Goal: Use online tool/utility: Utilize a website feature to perform a specific function

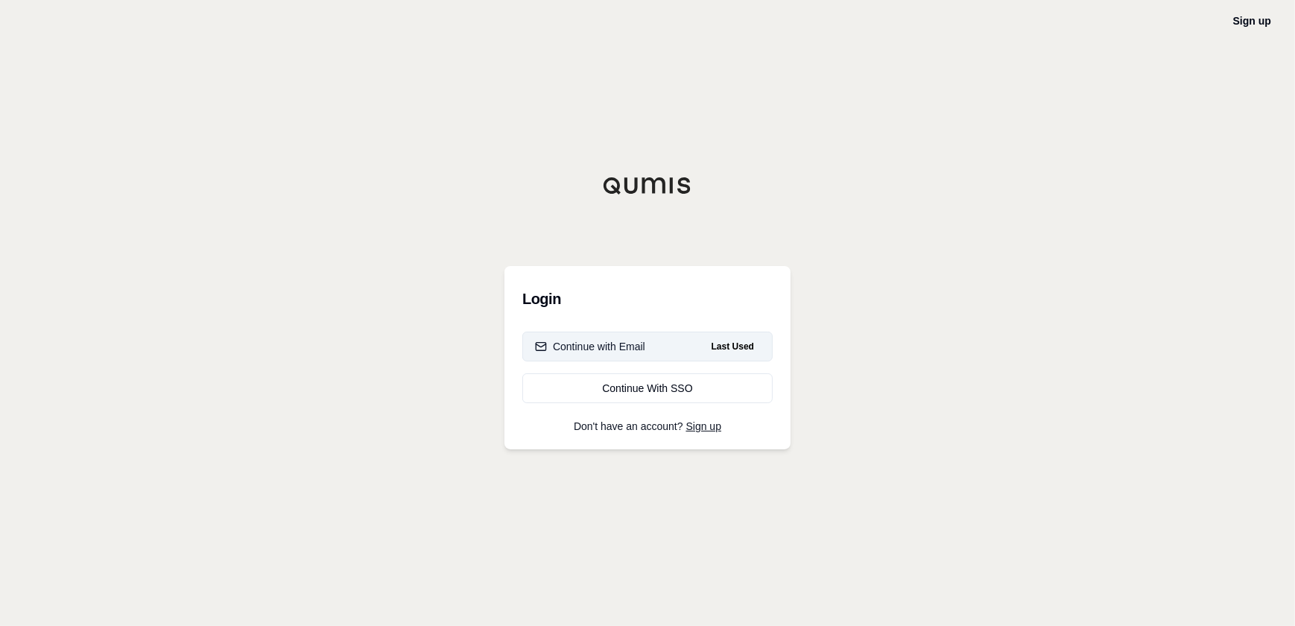
click at [622, 341] on button "Continue with Email Last Used" at bounding box center [647, 347] width 250 height 30
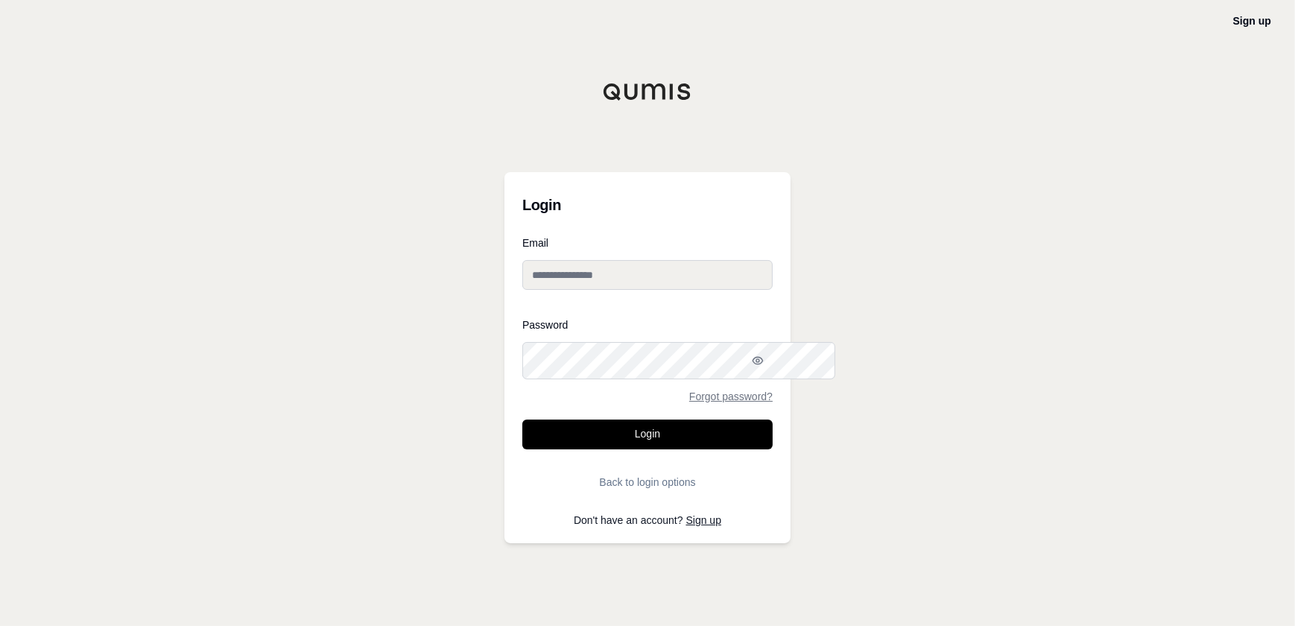
type input "**********"
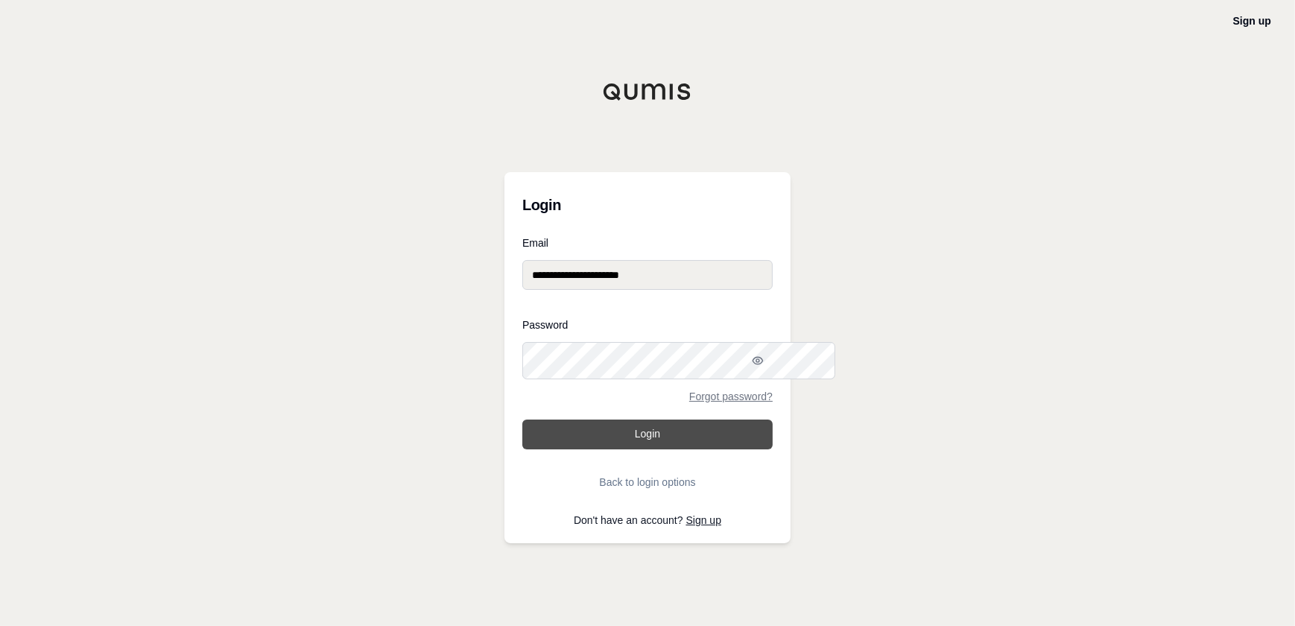
click at [689, 449] on button "Login" at bounding box center [647, 435] width 250 height 30
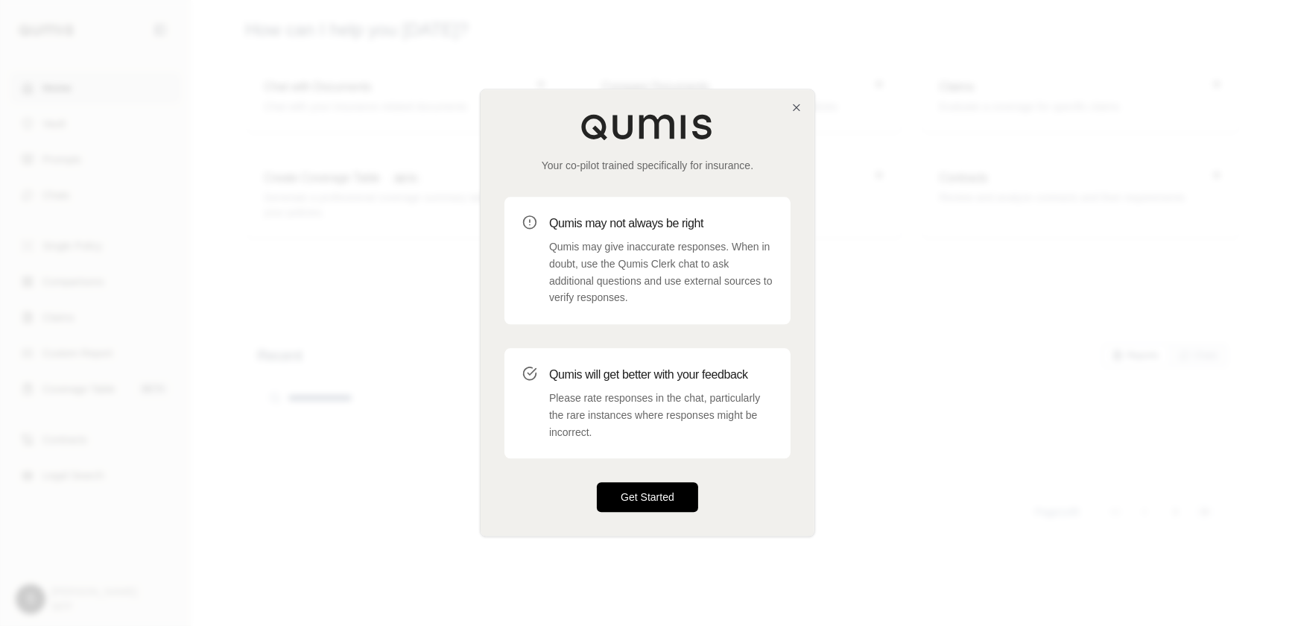
click at [657, 513] on button "Get Started" at bounding box center [647, 498] width 101 height 30
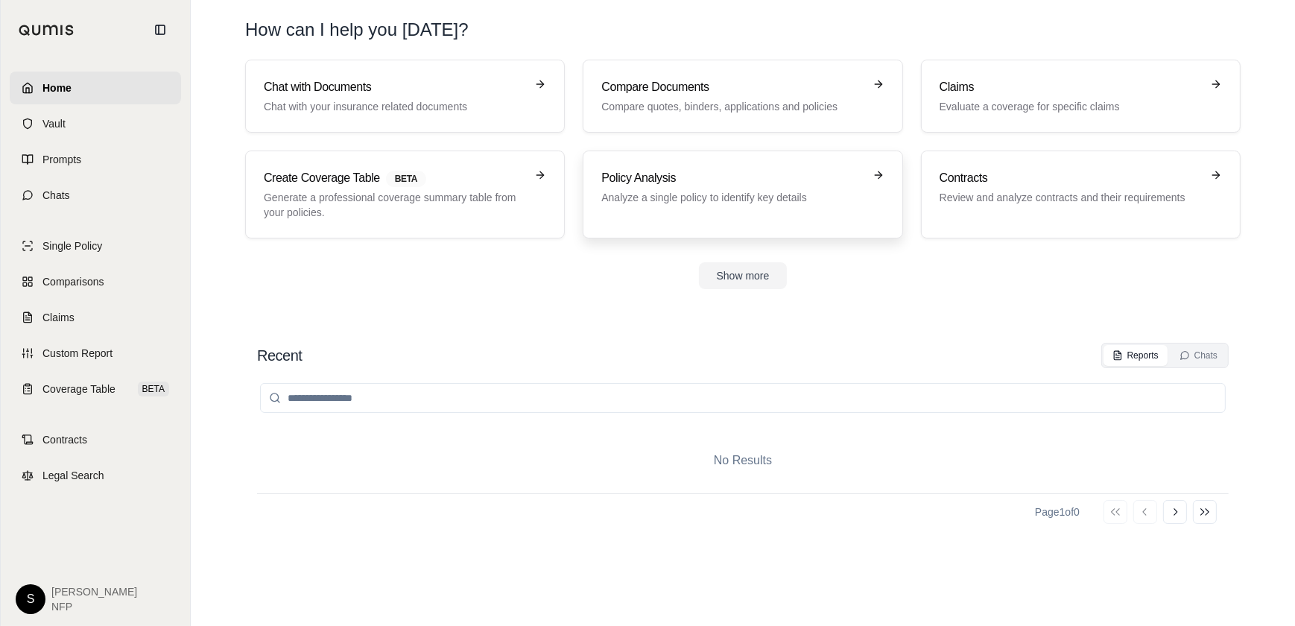
click at [676, 187] on h3 "Policy Analysis" at bounding box center [732, 178] width 262 height 18
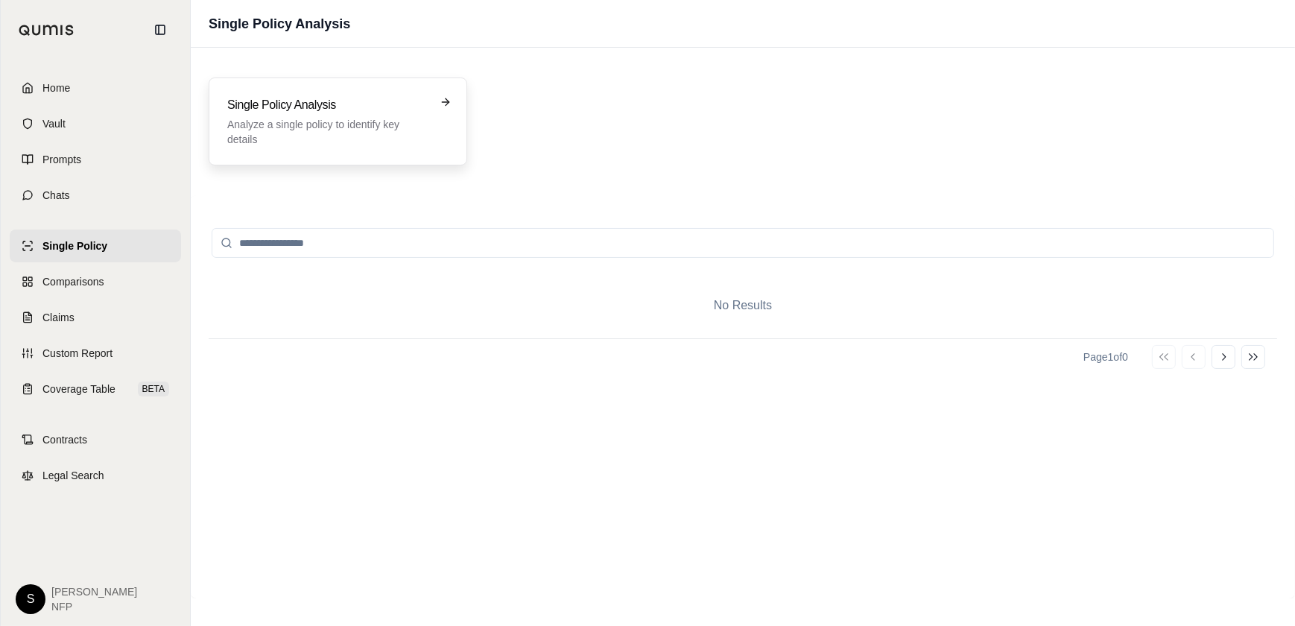
click at [452, 108] on icon at bounding box center [446, 102] width 12 height 12
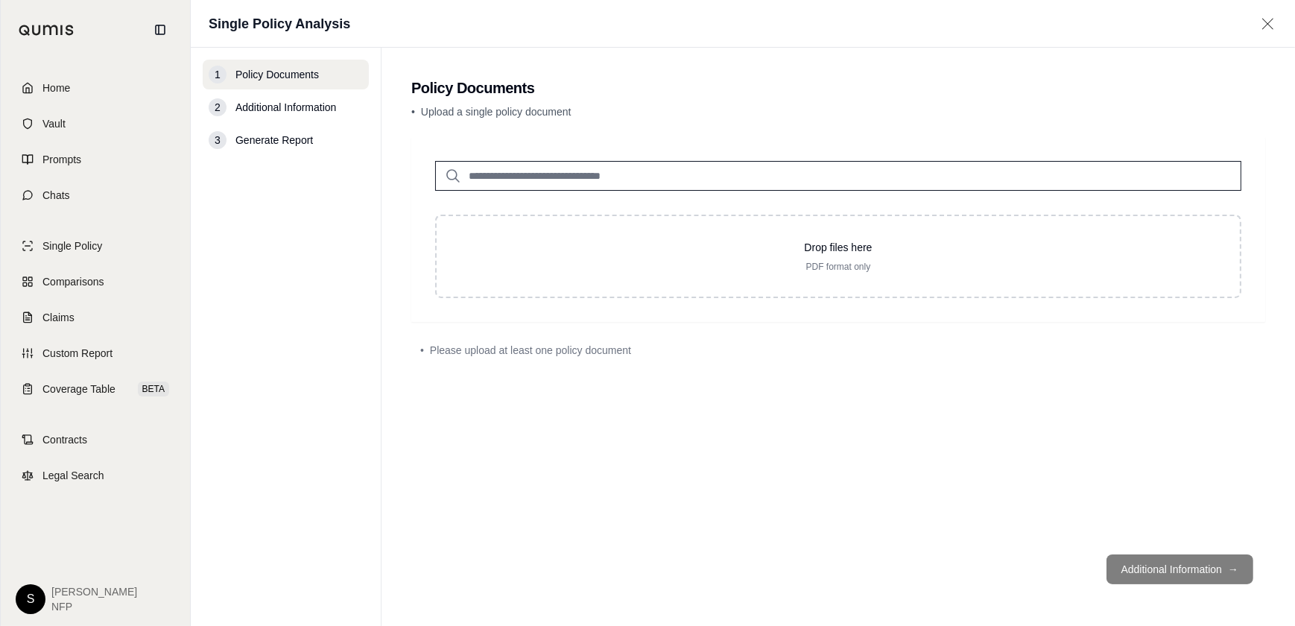
click at [724, 191] on input "search" at bounding box center [838, 176] width 806 height 30
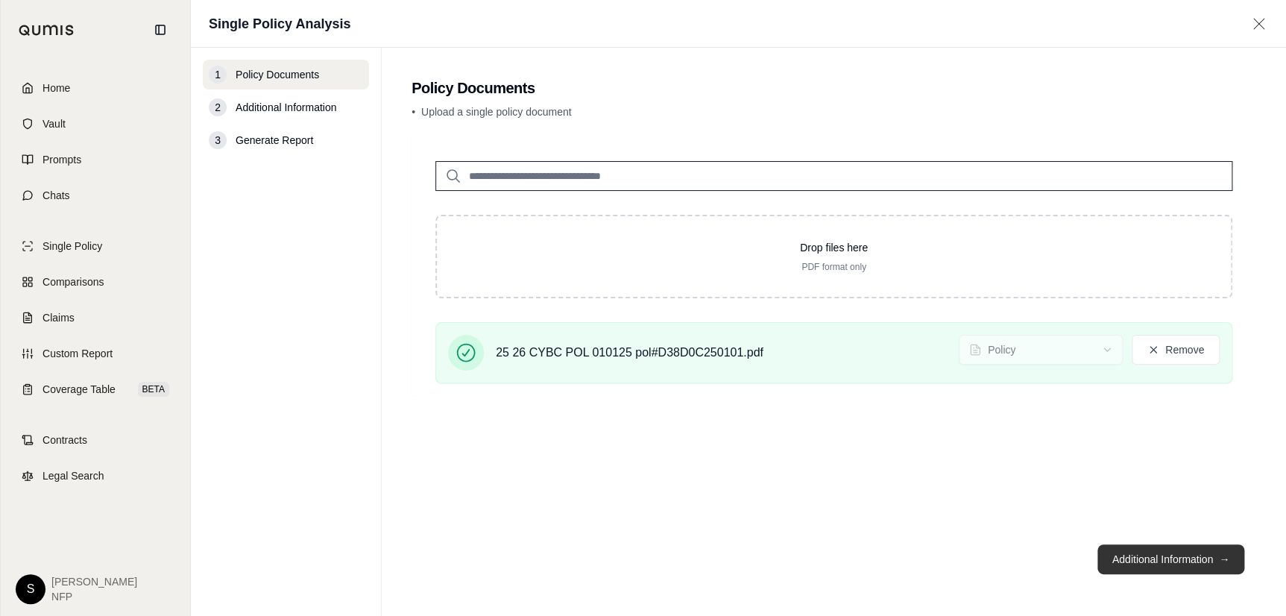
click at [1221, 560] on button "Additional Information →" at bounding box center [1170, 559] width 147 height 30
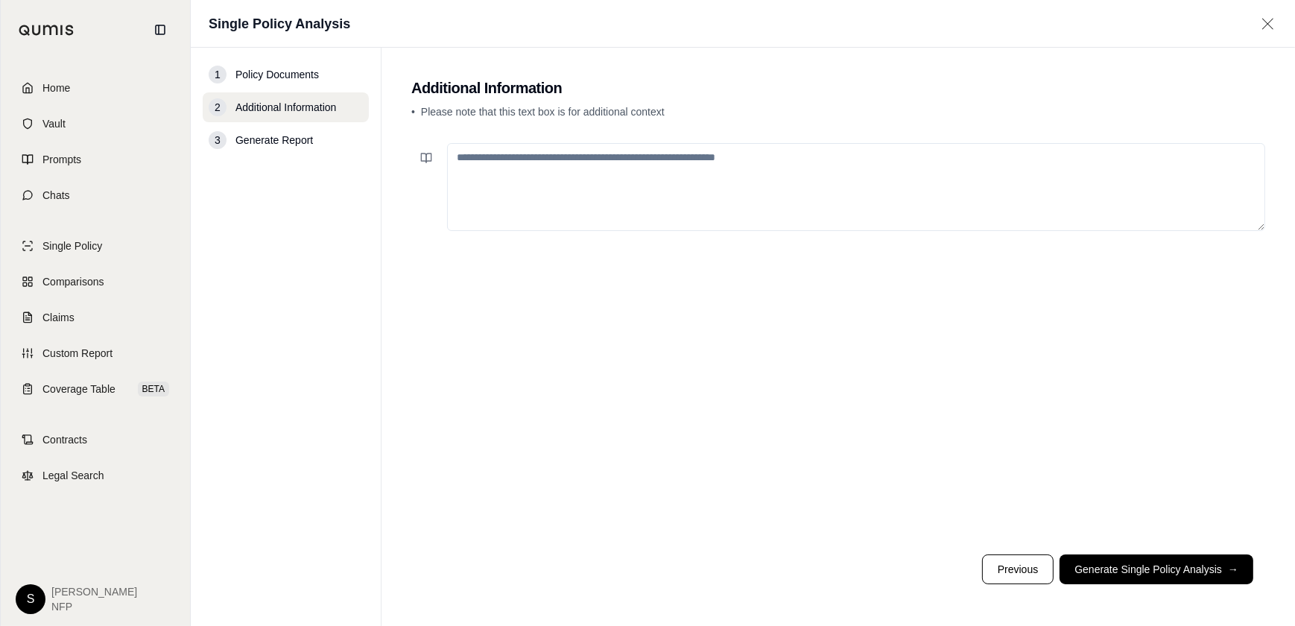
click at [679, 231] on textarea at bounding box center [856, 187] width 818 height 88
click at [675, 220] on textarea at bounding box center [856, 187] width 818 height 88
paste textarea "**********"
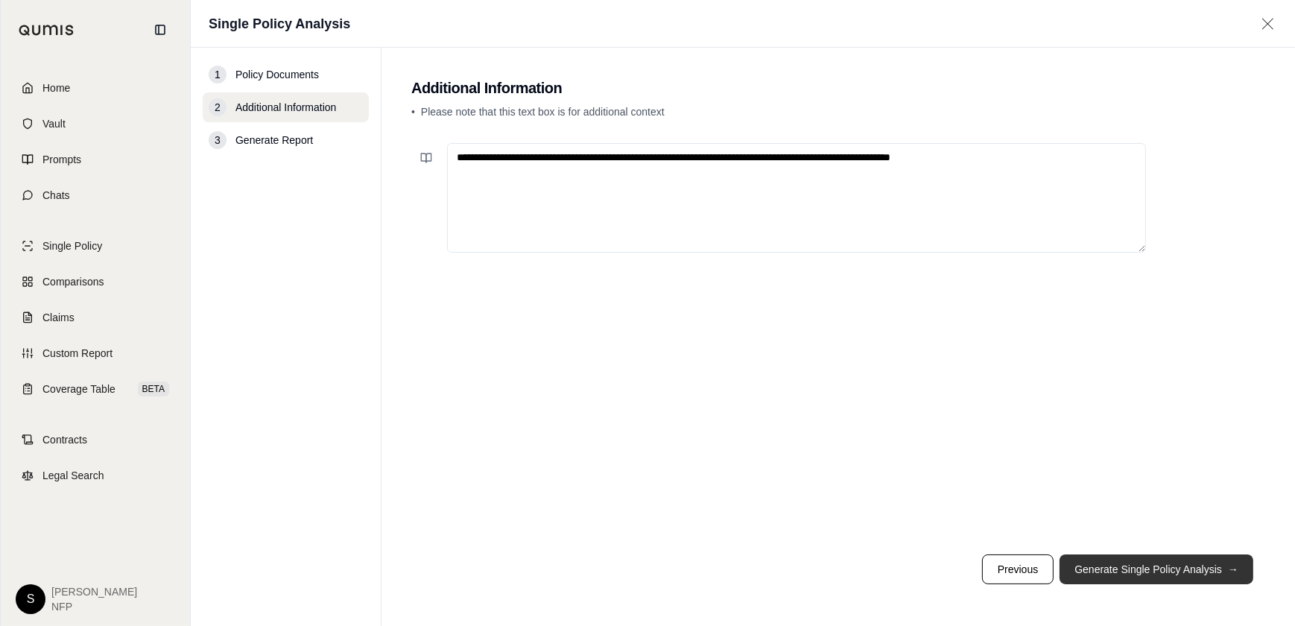
type textarea "**********"
click at [1091, 555] on button "Generate Single Policy Analysis →" at bounding box center [1157, 570] width 194 height 30
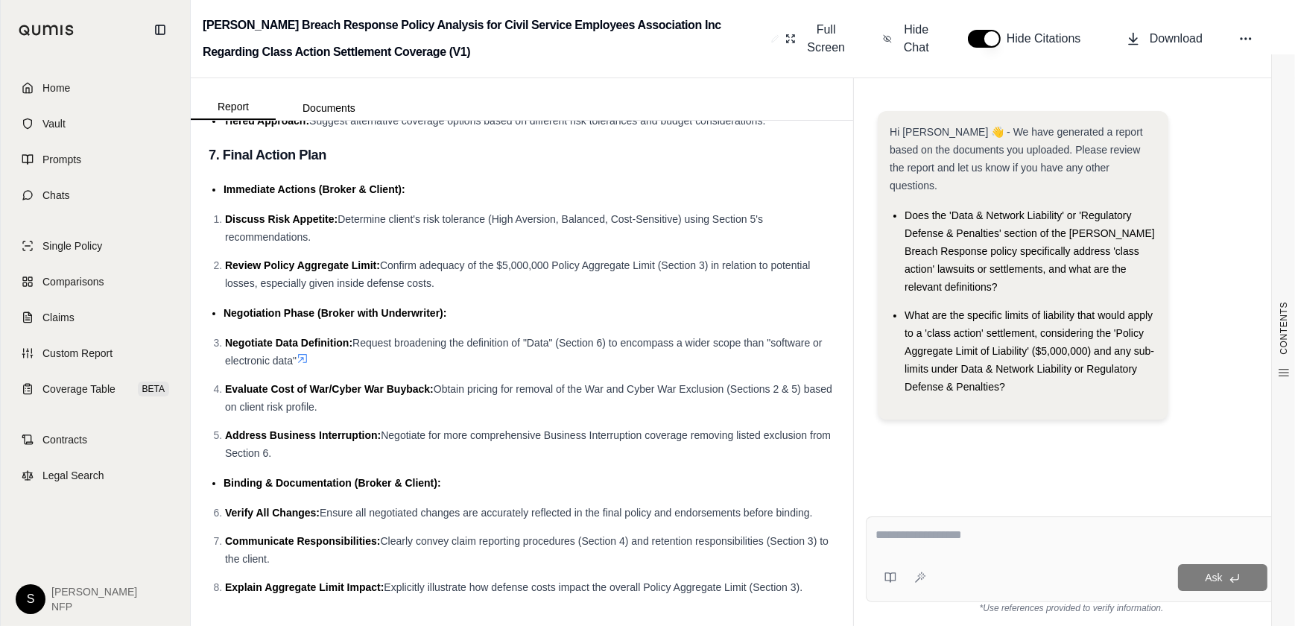
scroll to position [10209, 0]
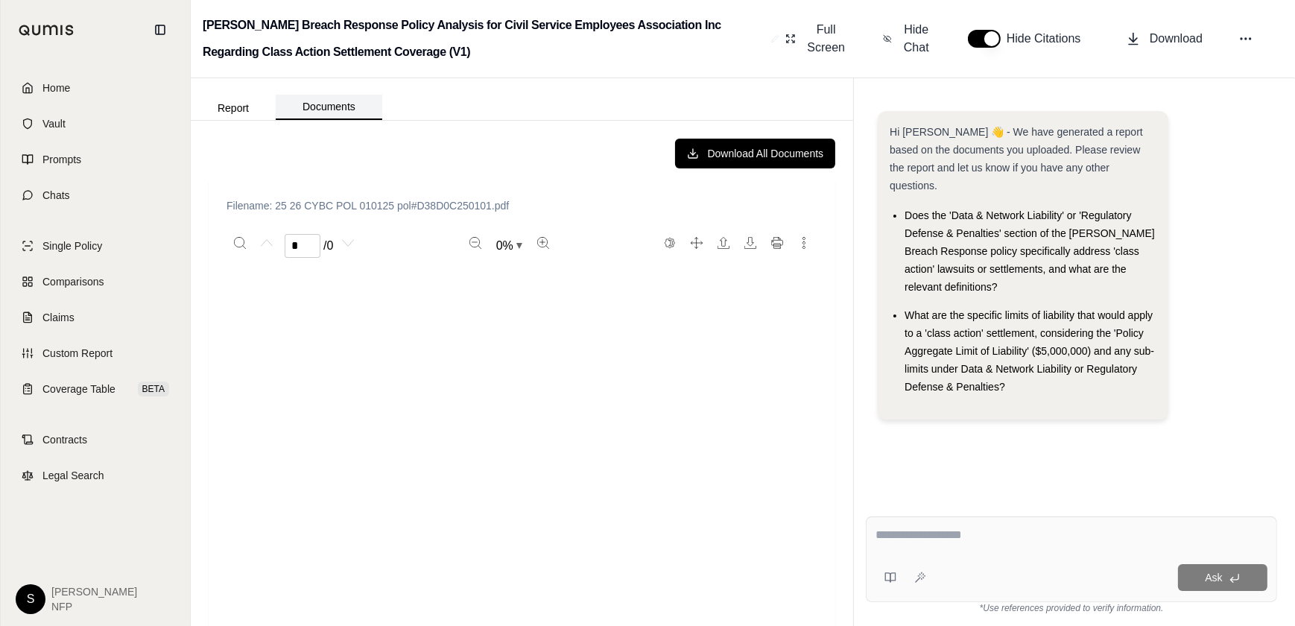
click at [374, 120] on button "Documents" at bounding box center [329, 107] width 107 height 25
click at [276, 120] on button "Report" at bounding box center [233, 108] width 85 height 24
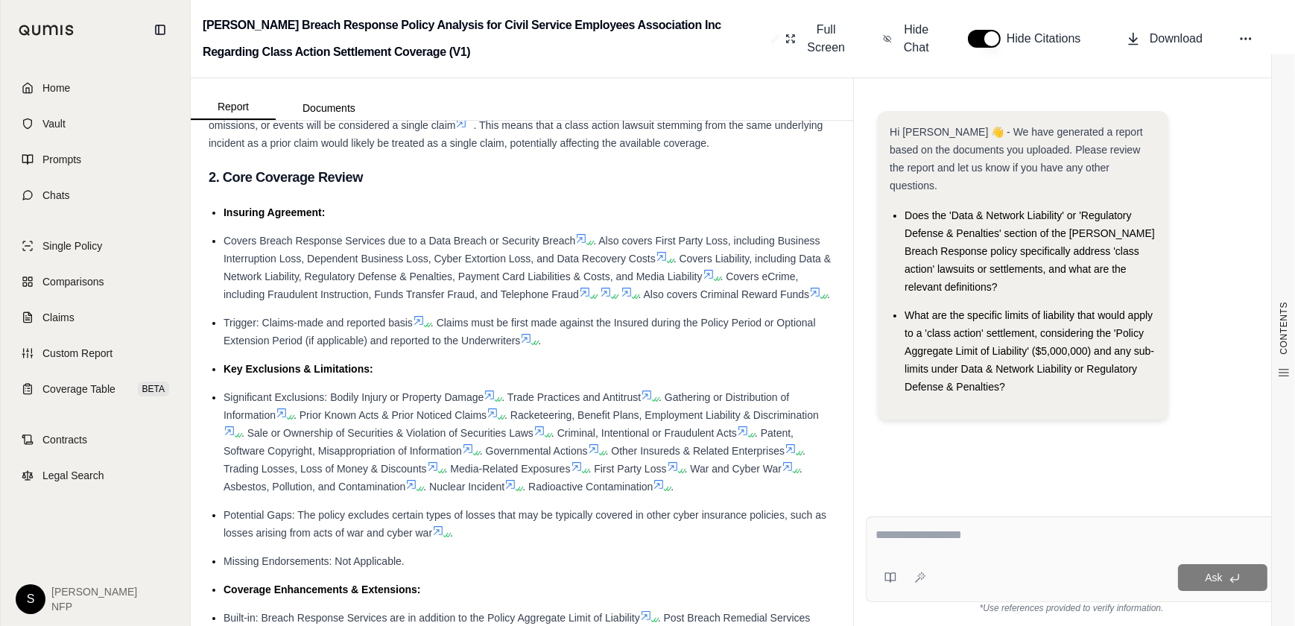
scroll to position [542, 0]
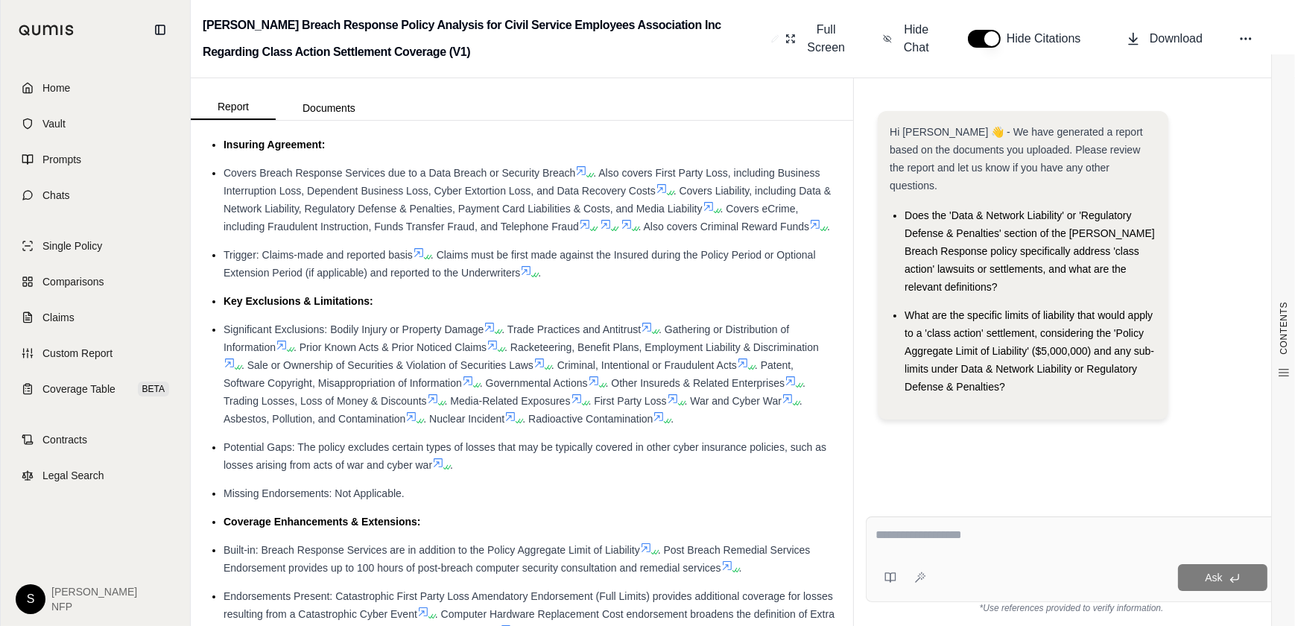
click at [792, 84] on div "Additionally, the policy states that multiple claims arising from the same or a…" at bounding box center [522, 58] width 627 height 54
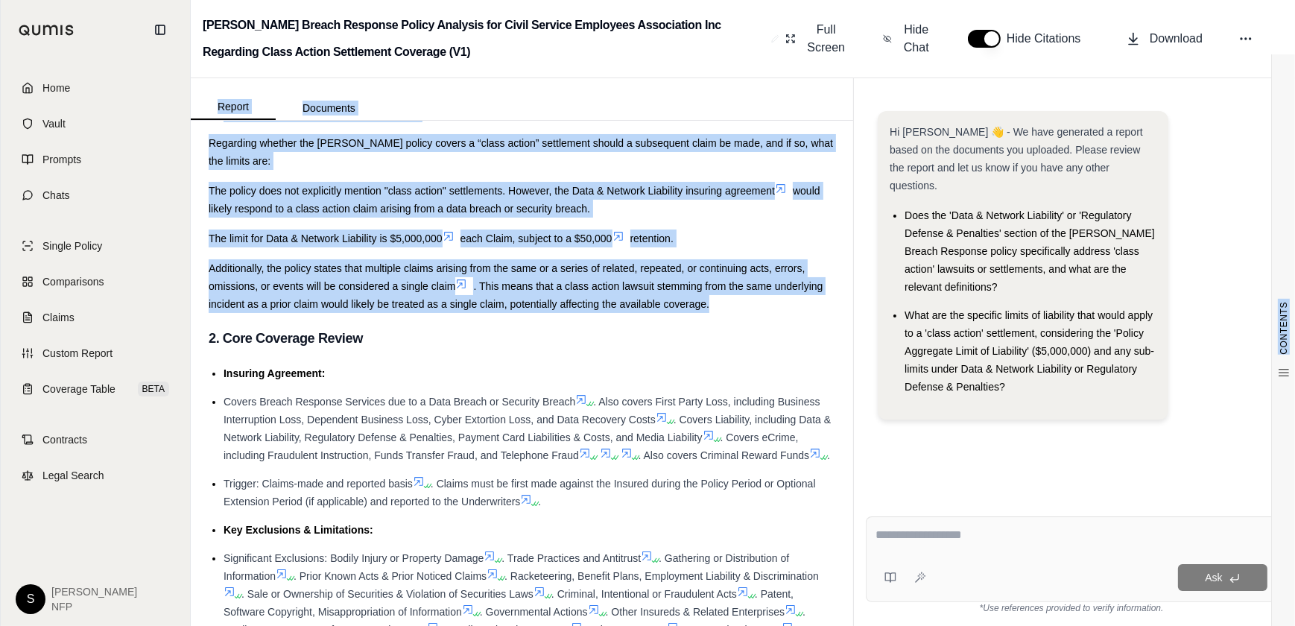
scroll to position [95, 0]
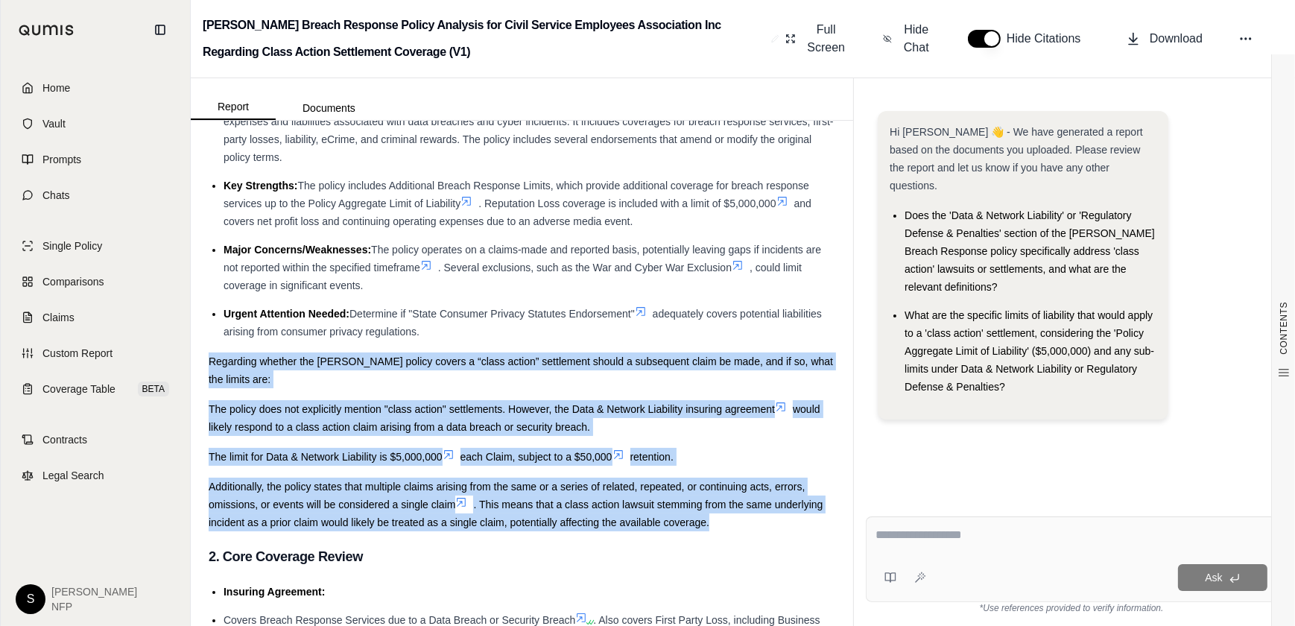
drag, startPoint x: 785, startPoint y: 397, endPoint x: 259, endPoint y: 558, distance: 549.6
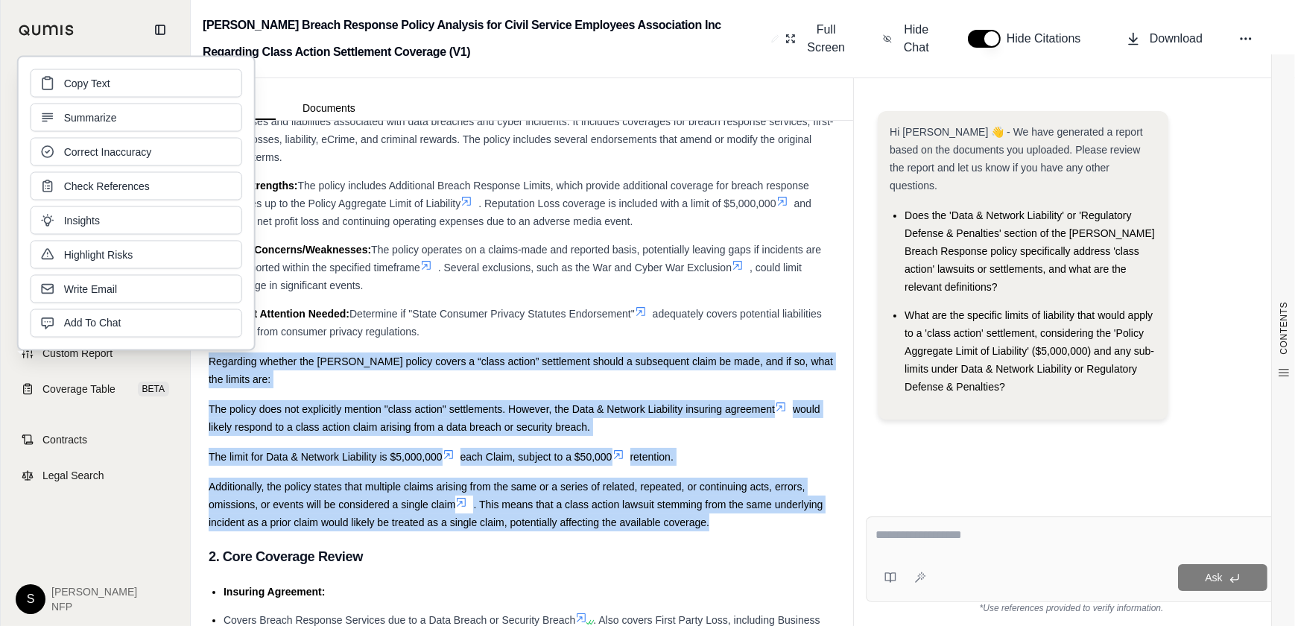
drag, startPoint x: 266, startPoint y: 558, endPoint x: 336, endPoint y: 575, distance: 72.1
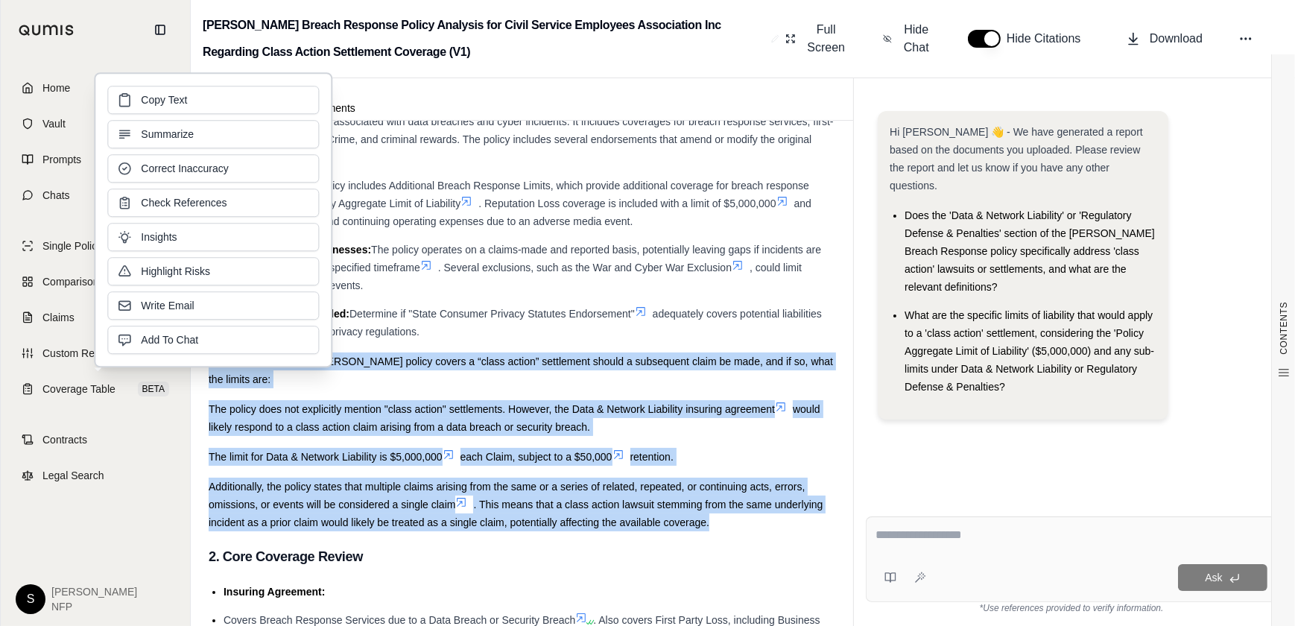
copy div "Regarding whether the [PERSON_NAME] policy covers a “class action” settlement s…"
